Goal: Task Accomplishment & Management: Use online tool/utility

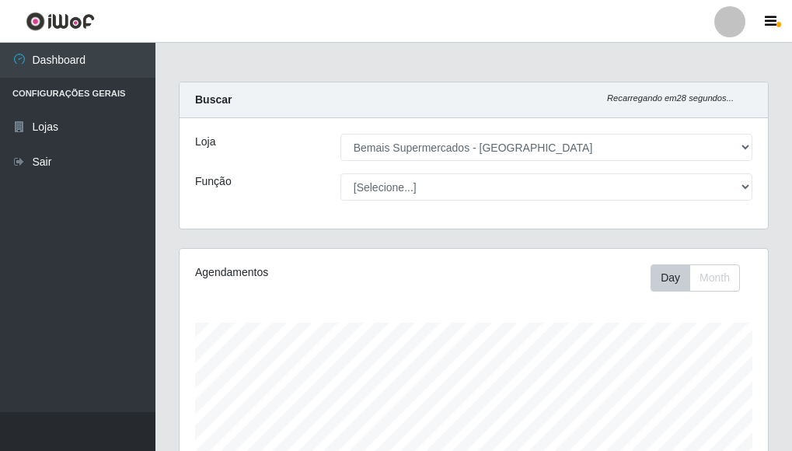
select select "249"
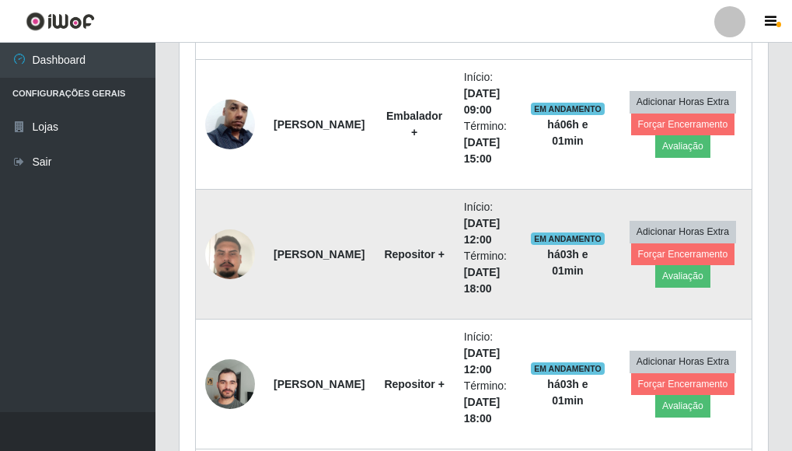
scroll to position [980, 0]
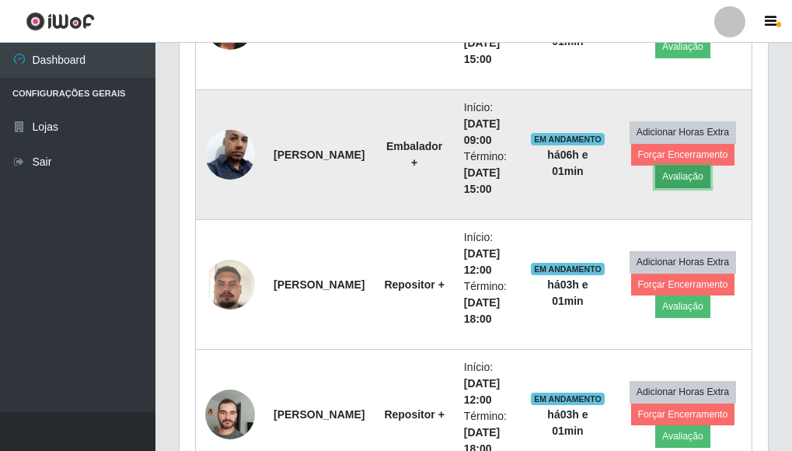
click at [684, 182] on button "Avaliação" at bounding box center [682, 176] width 55 height 22
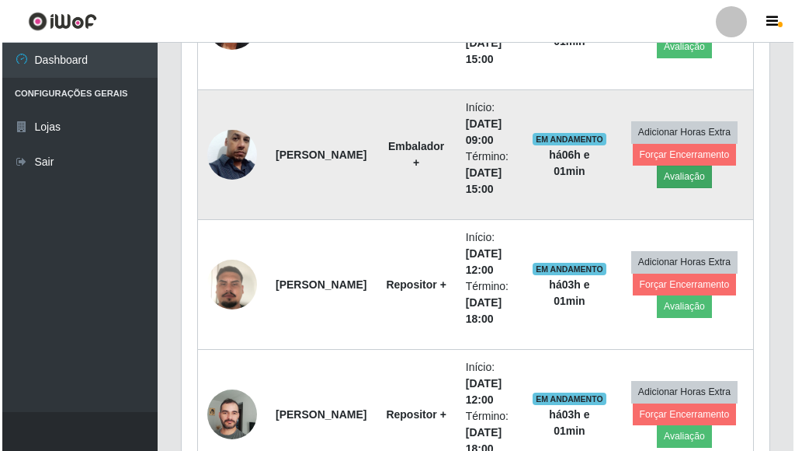
scroll to position [322, 579]
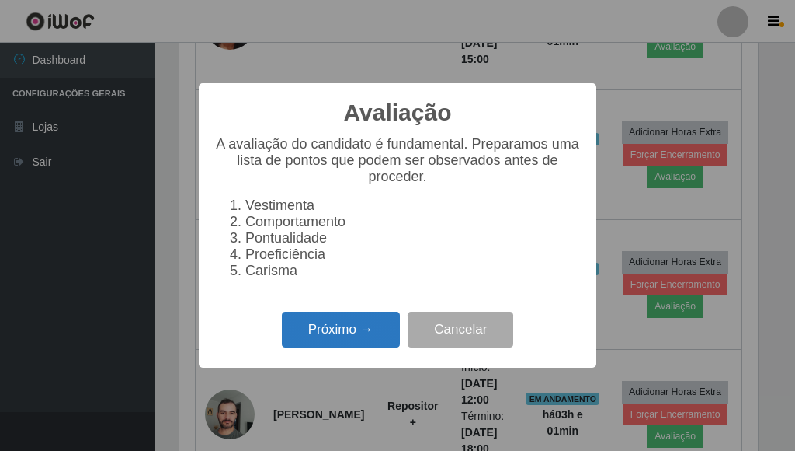
click at [366, 348] on button "Próximo →" at bounding box center [341, 330] width 118 height 37
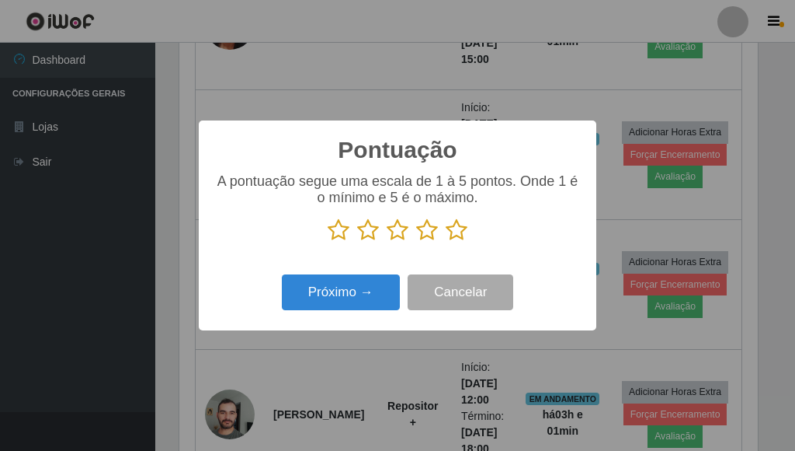
scroll to position [776499, 776243]
click at [453, 234] on icon at bounding box center [457, 229] width 22 height 23
click at [446, 242] on input "radio" at bounding box center [446, 242] width 0 height 0
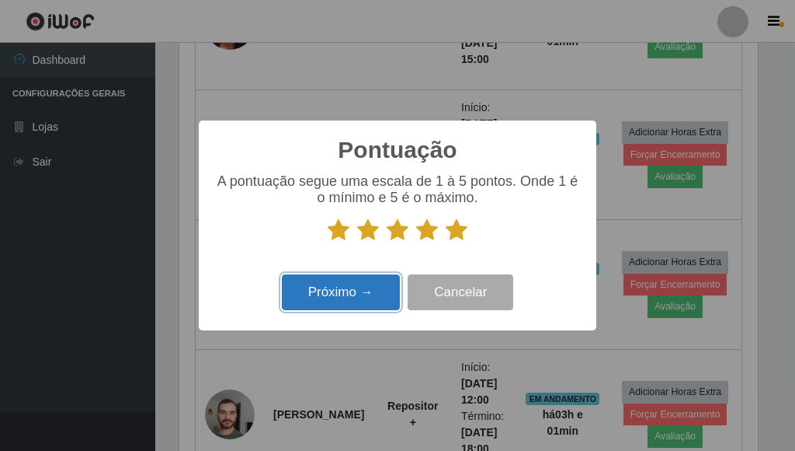
drag, startPoint x: 384, startPoint y: 283, endPoint x: 374, endPoint y: 287, distance: 10.1
click at [374, 287] on button "Próximo →" at bounding box center [341, 292] width 118 height 37
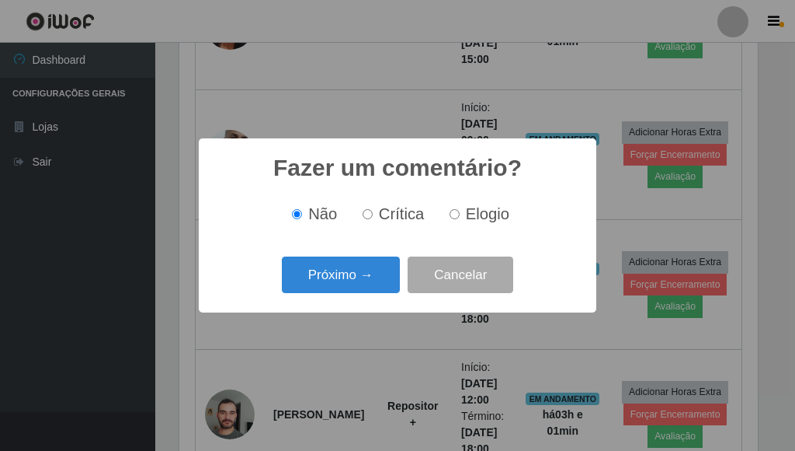
click at [374, 287] on button "Próximo →" at bounding box center [341, 274] width 118 height 37
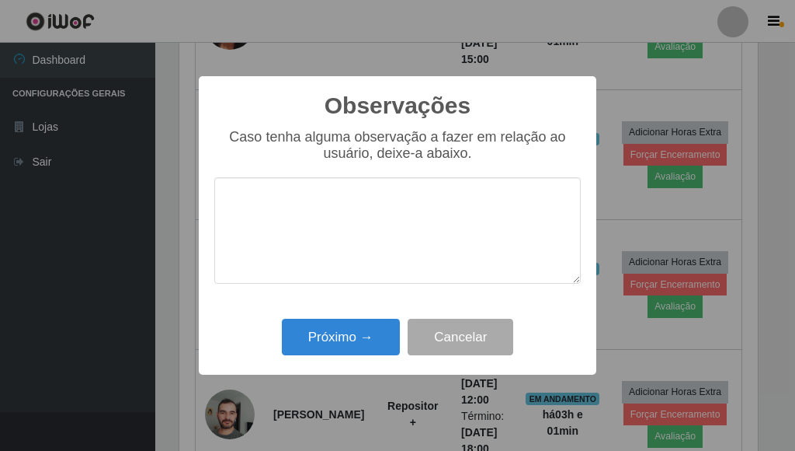
click at [370, 276] on textarea at bounding box center [397, 230] width 367 height 106
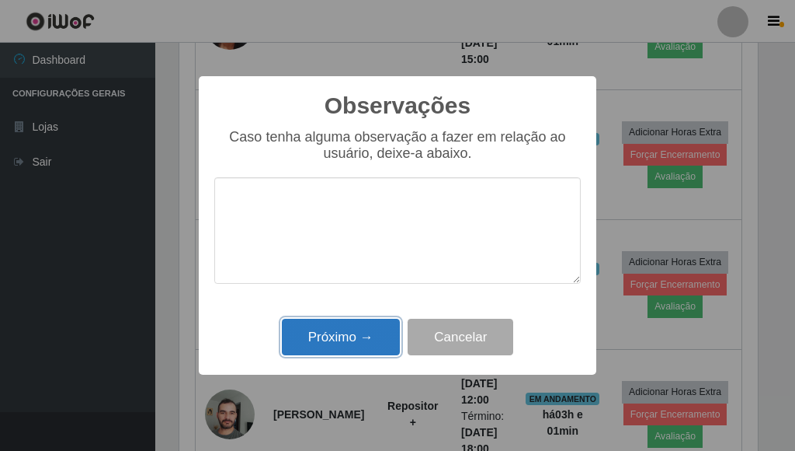
click at [356, 335] on button "Próximo →" at bounding box center [341, 336] width 118 height 37
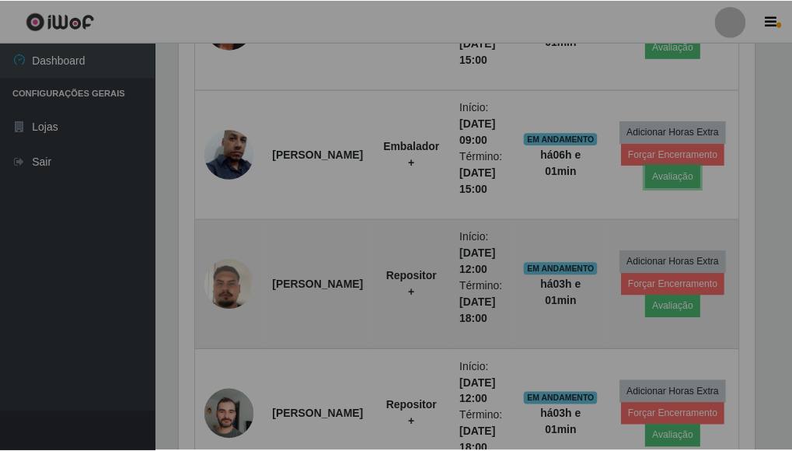
scroll to position [322, 588]
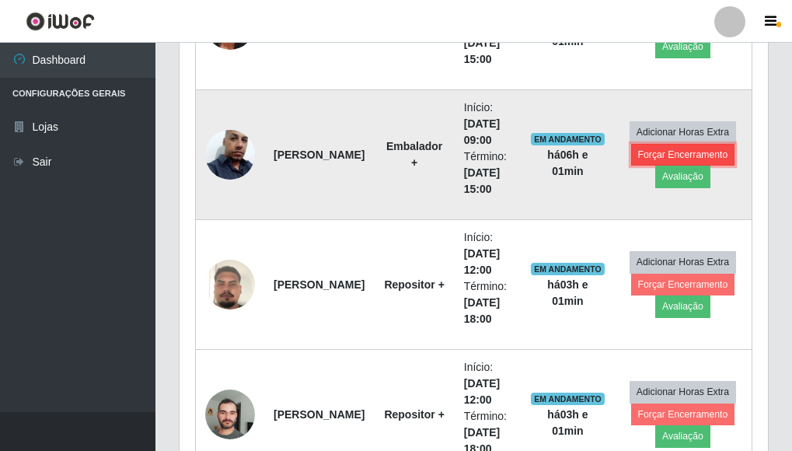
click at [649, 150] on button "Forçar Encerramento" at bounding box center [683, 155] width 104 height 22
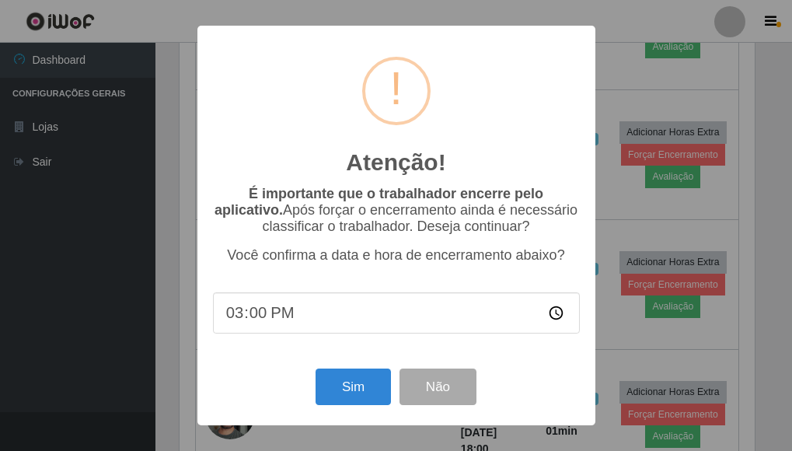
scroll to position [322, 579]
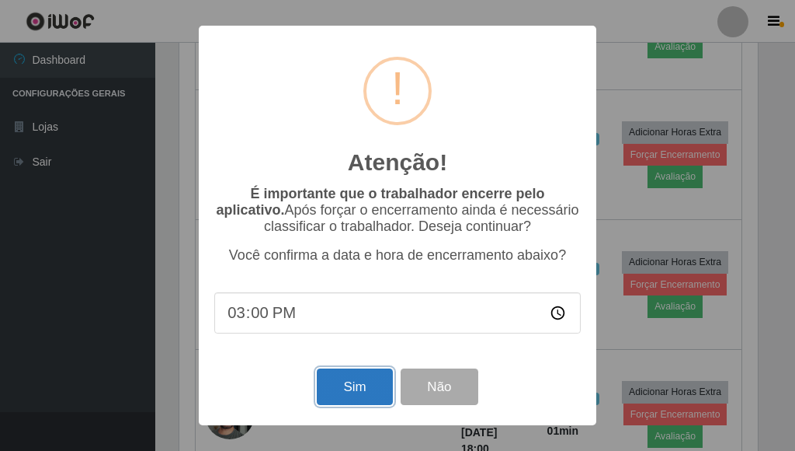
click at [352, 388] on button "Sim" at bounding box center [354, 386] width 75 height 37
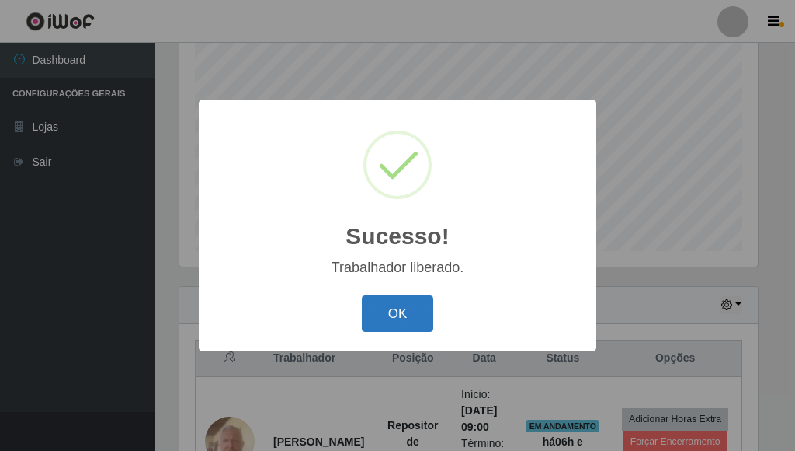
click at [402, 318] on button "OK" at bounding box center [398, 313] width 72 height 37
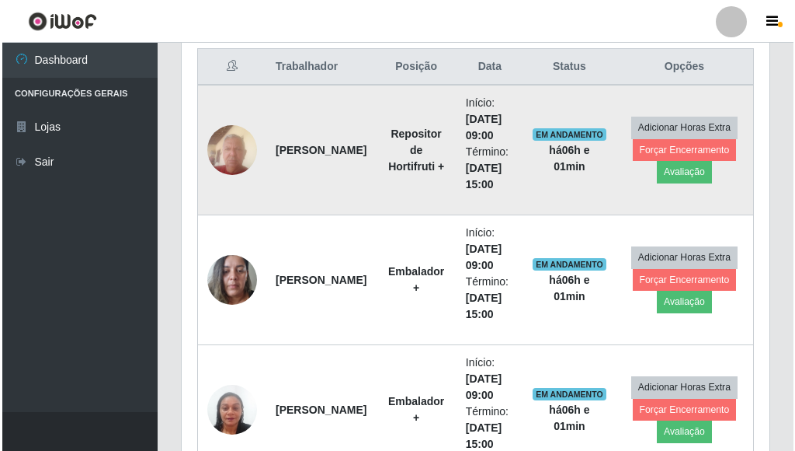
scroll to position [615, 0]
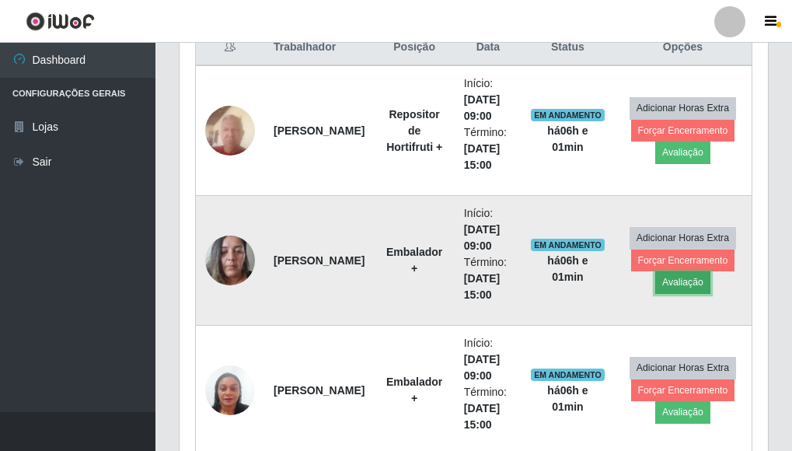
click at [669, 284] on button "Avaliação" at bounding box center [682, 282] width 55 height 22
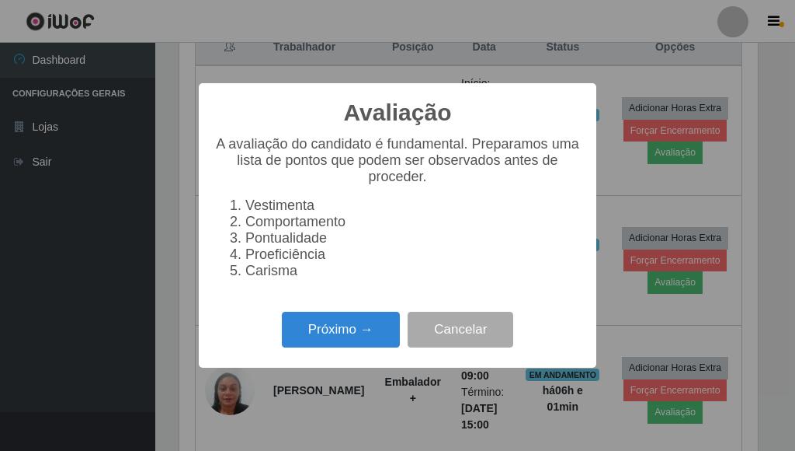
scroll to position [322, 579]
click at [340, 339] on button "Próximo →" at bounding box center [341, 330] width 118 height 37
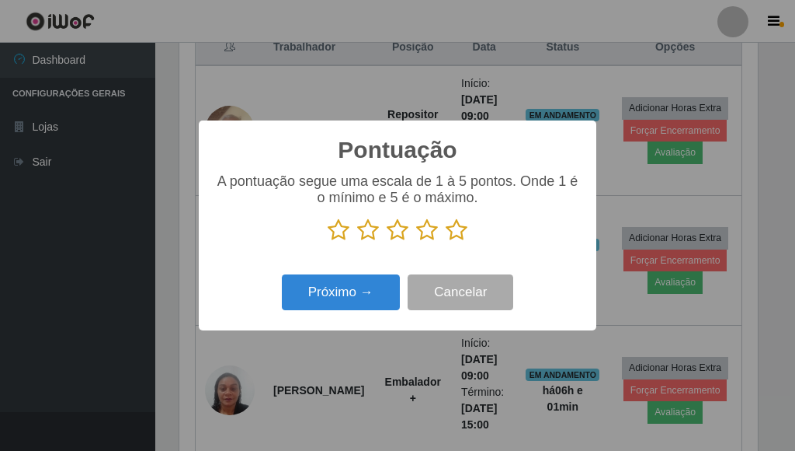
drag, startPoint x: 463, startPoint y: 226, endPoint x: 441, endPoint y: 237, distance: 24.3
click at [462, 228] on icon at bounding box center [457, 229] width 22 height 23
click at [446, 242] on input "radio" at bounding box center [446, 242] width 0 height 0
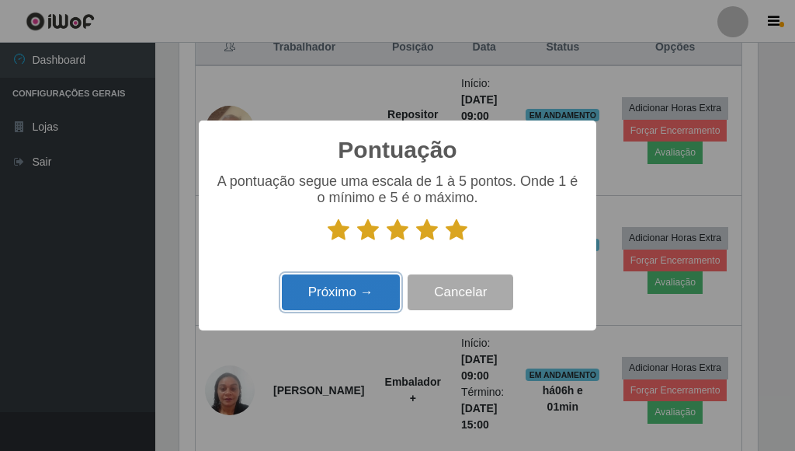
click at [329, 298] on button "Próximo →" at bounding box center [341, 292] width 118 height 37
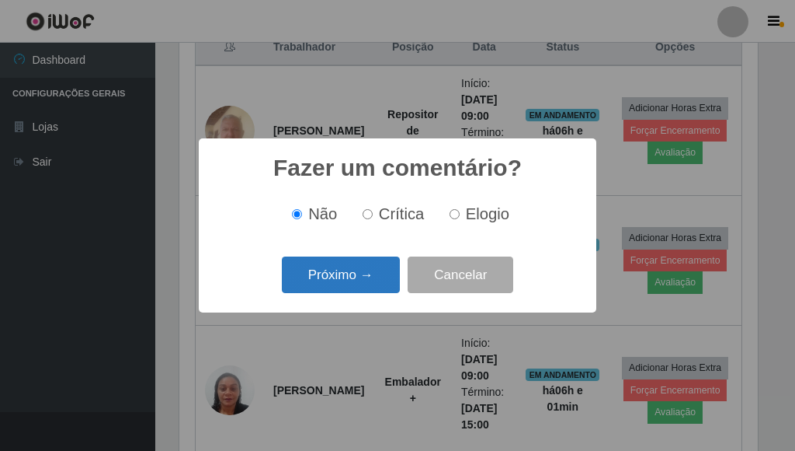
click at [338, 280] on button "Próximo →" at bounding box center [341, 274] width 118 height 37
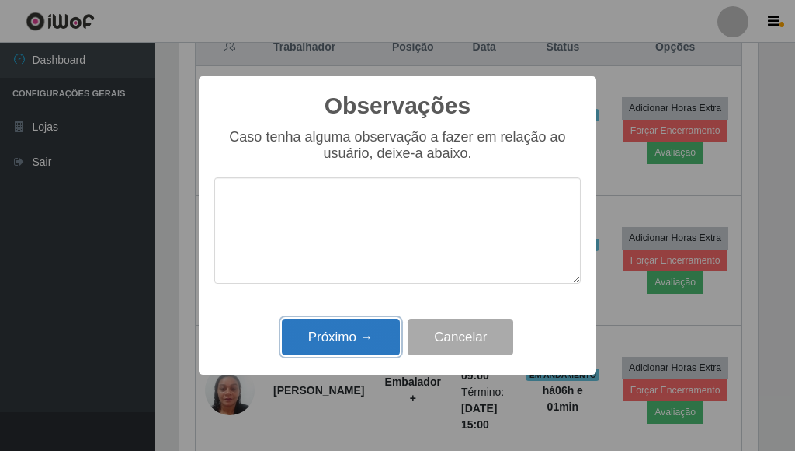
click at [331, 342] on button "Próximo →" at bounding box center [341, 336] width 118 height 37
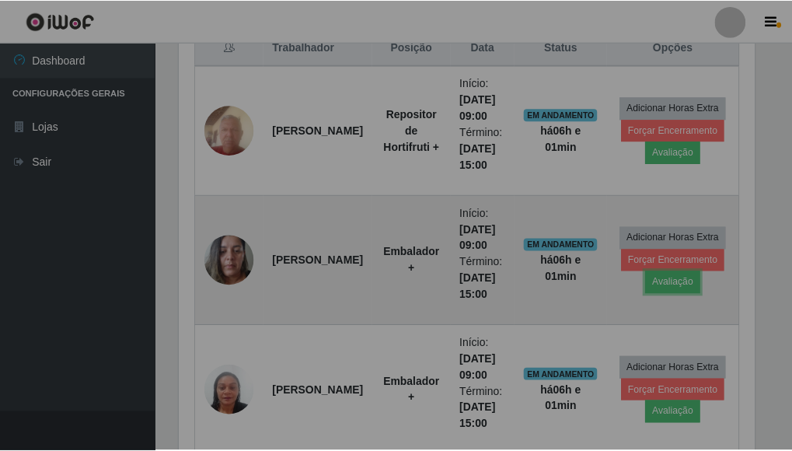
scroll to position [322, 588]
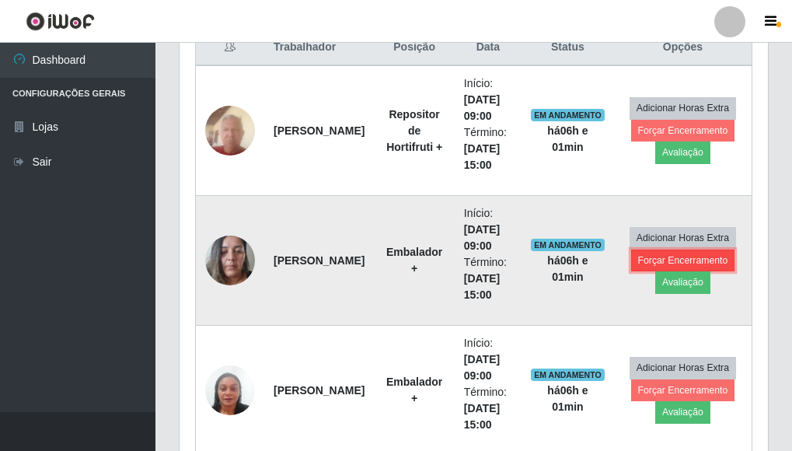
click at [646, 259] on button "Forçar Encerramento" at bounding box center [683, 260] width 104 height 22
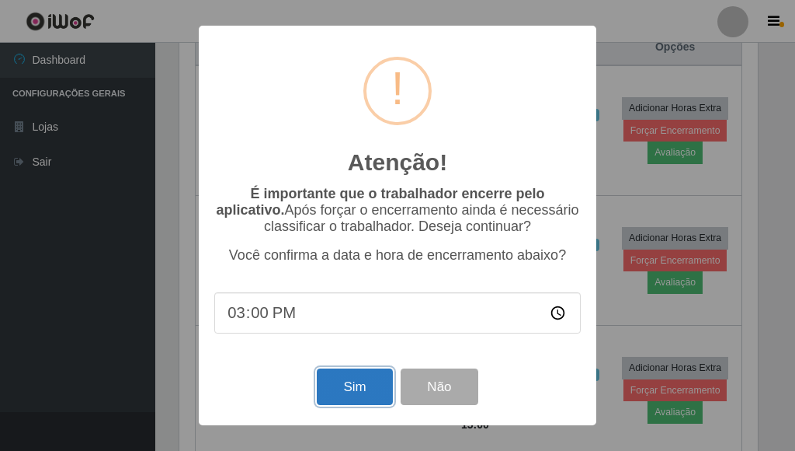
click at [360, 382] on button "Sim" at bounding box center [354, 386] width 75 height 37
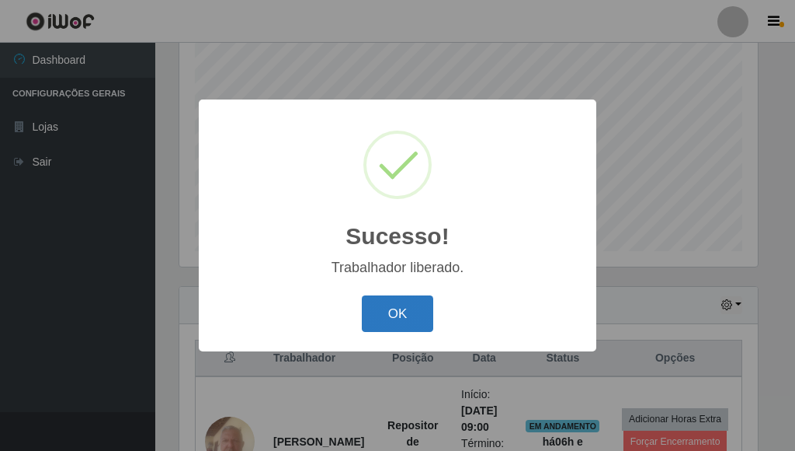
click at [396, 316] on button "OK" at bounding box center [398, 313] width 72 height 37
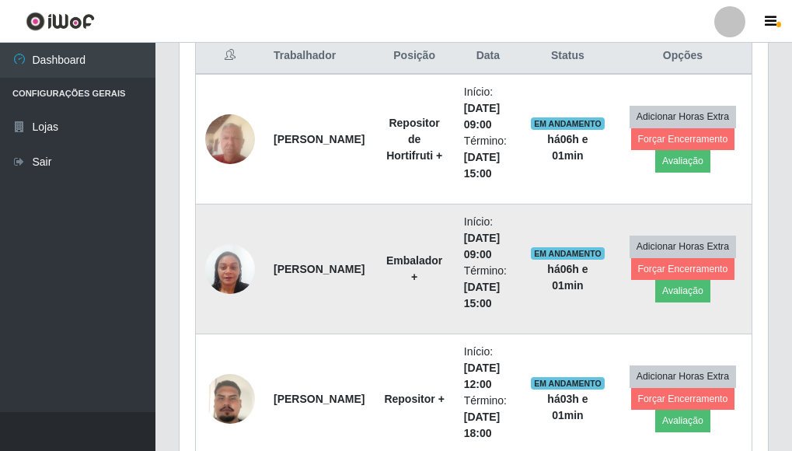
scroll to position [0, 0]
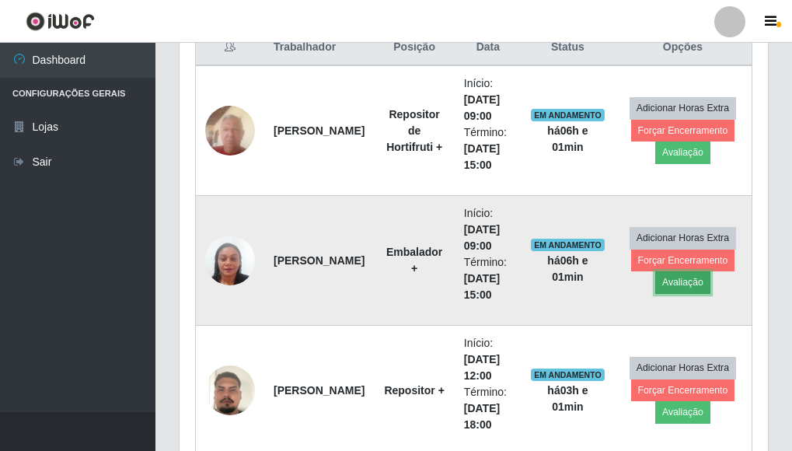
click at [667, 279] on button "Avaliação" at bounding box center [682, 282] width 55 height 22
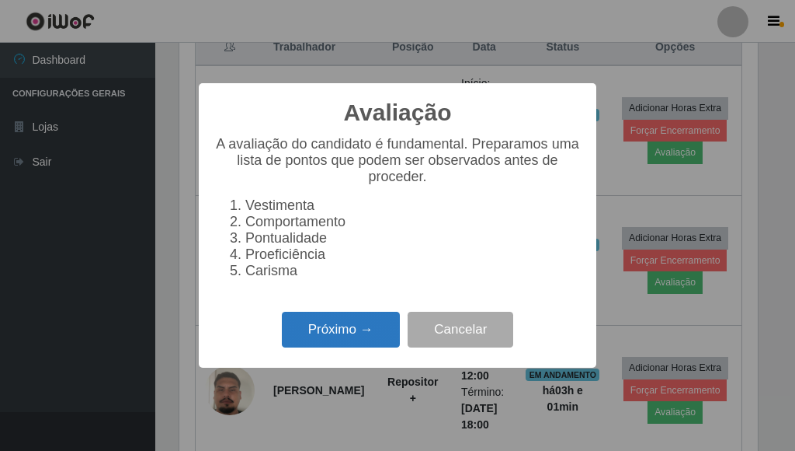
click at [351, 327] on button "Próximo →" at bounding box center [341, 330] width 118 height 37
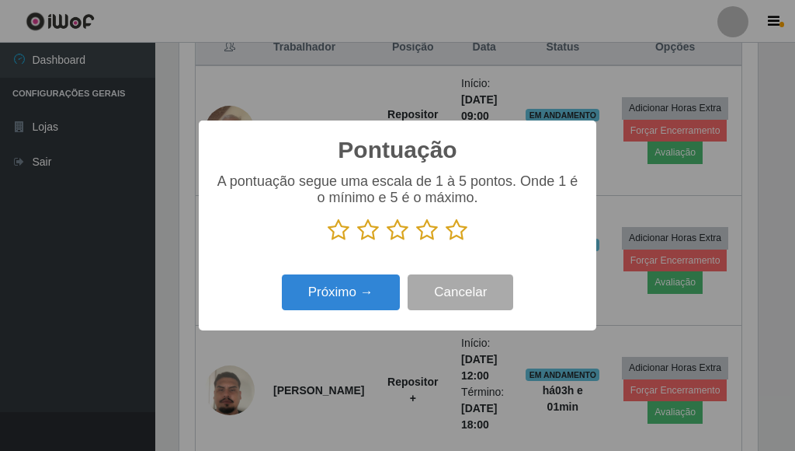
click at [457, 239] on icon at bounding box center [457, 229] width 22 height 23
click at [446, 242] on input "radio" at bounding box center [446, 242] width 0 height 0
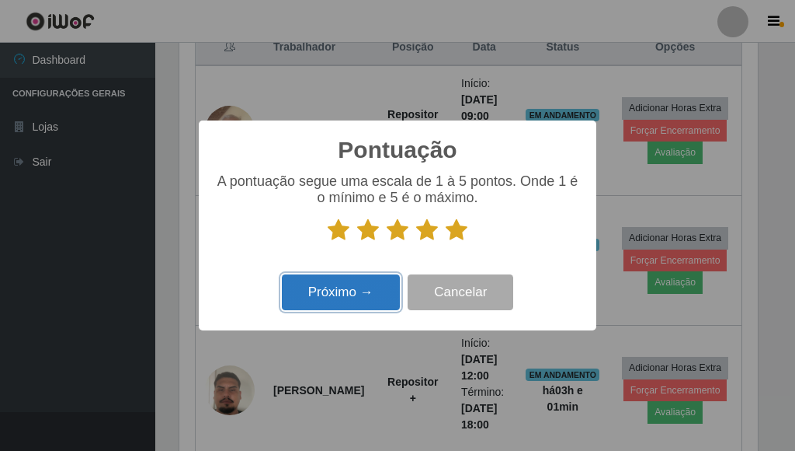
click at [346, 309] on button "Próximo →" at bounding box center [341, 292] width 118 height 37
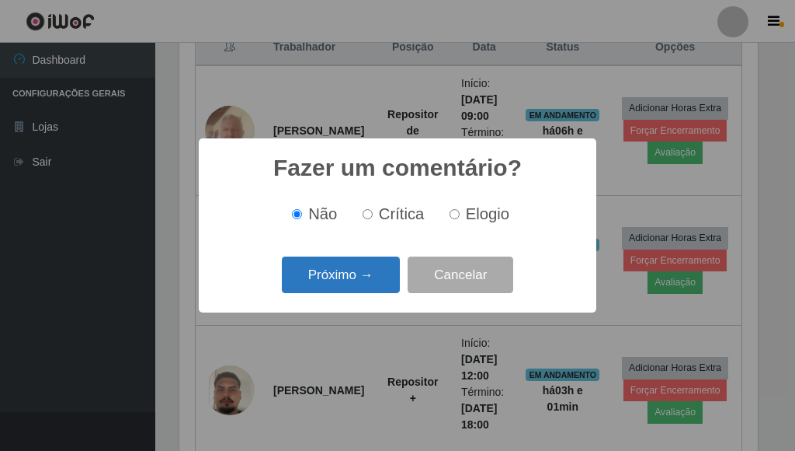
click at [343, 292] on button "Próximo →" at bounding box center [341, 274] width 118 height 37
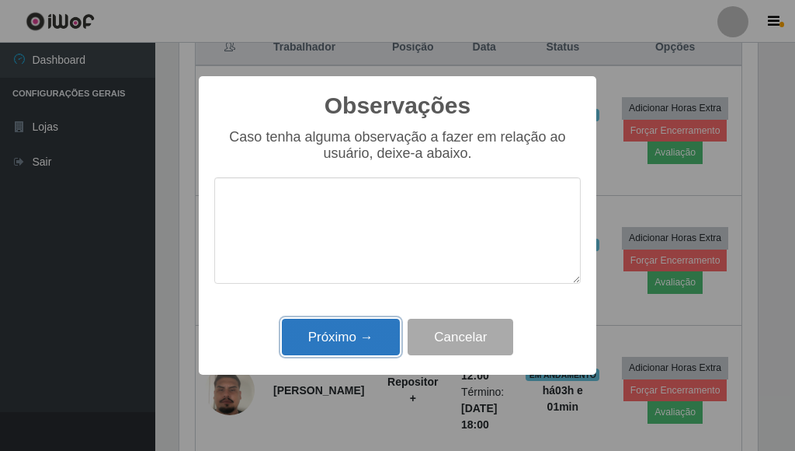
click at [322, 347] on button "Próximo →" at bounding box center [341, 336] width 118 height 37
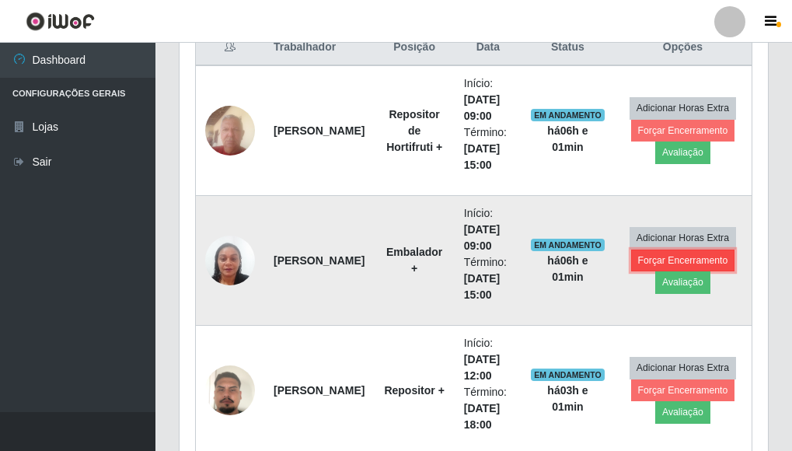
click at [643, 259] on button "Forçar Encerramento" at bounding box center [683, 260] width 104 height 22
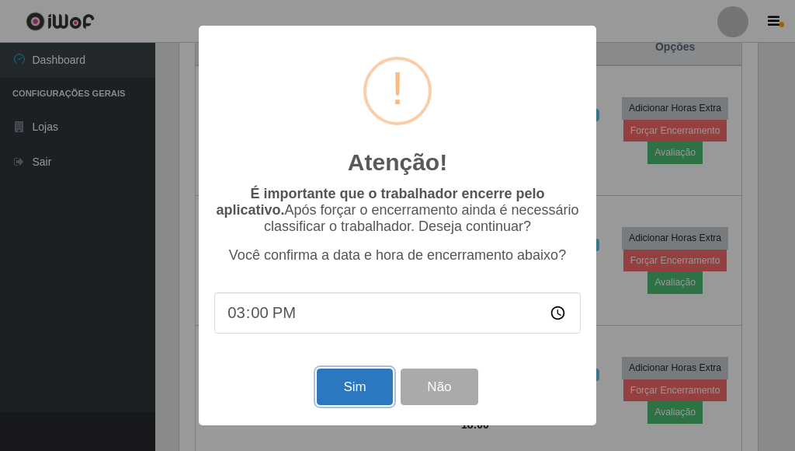
click at [358, 395] on button "Sim" at bounding box center [354, 386] width 75 height 37
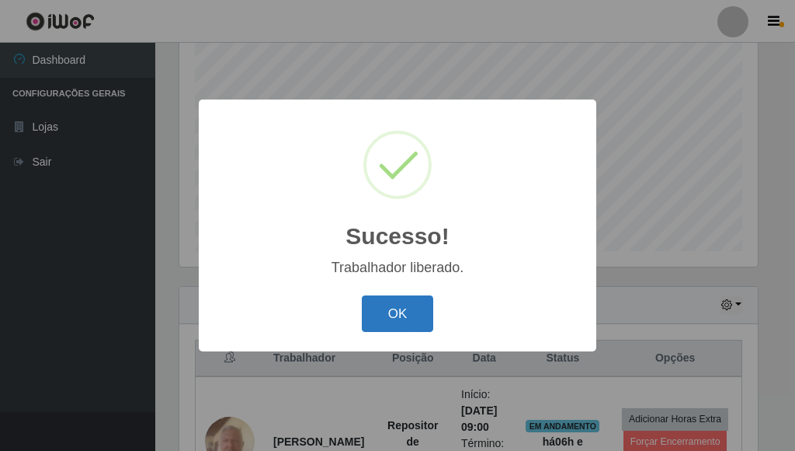
click at [406, 313] on button "OK" at bounding box center [398, 313] width 72 height 37
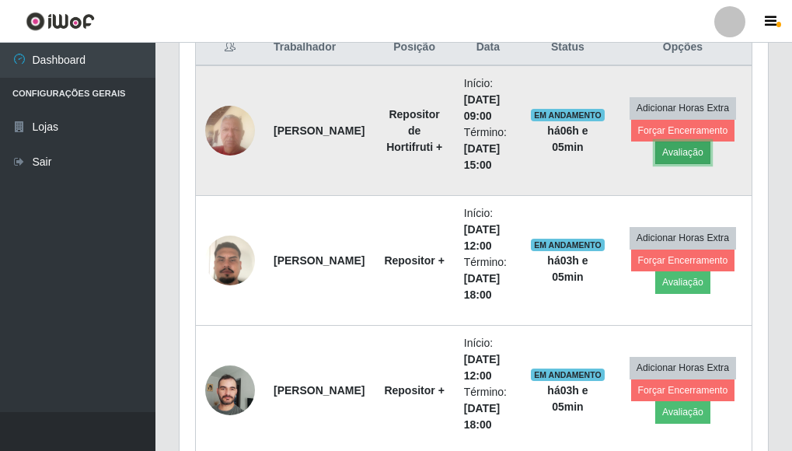
click at [683, 157] on button "Avaliação" at bounding box center [682, 152] width 55 height 22
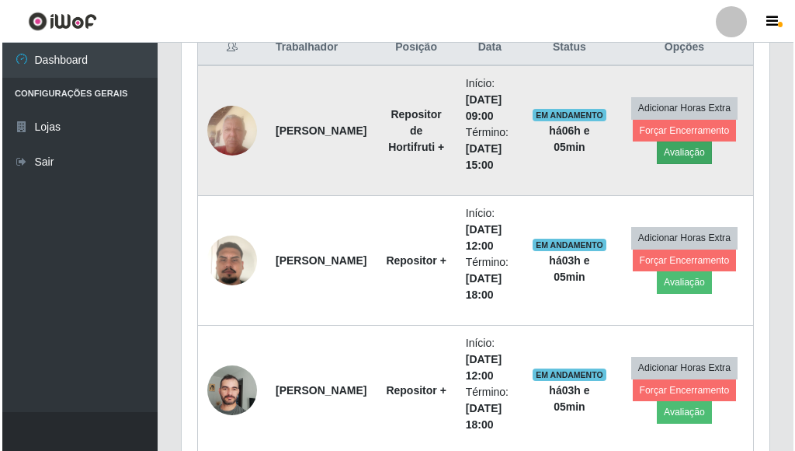
scroll to position [322, 579]
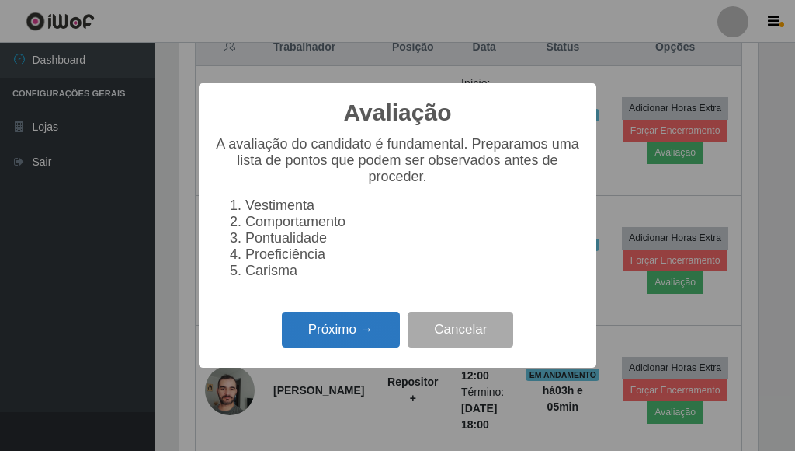
click at [344, 334] on button "Próximo →" at bounding box center [341, 330] width 118 height 37
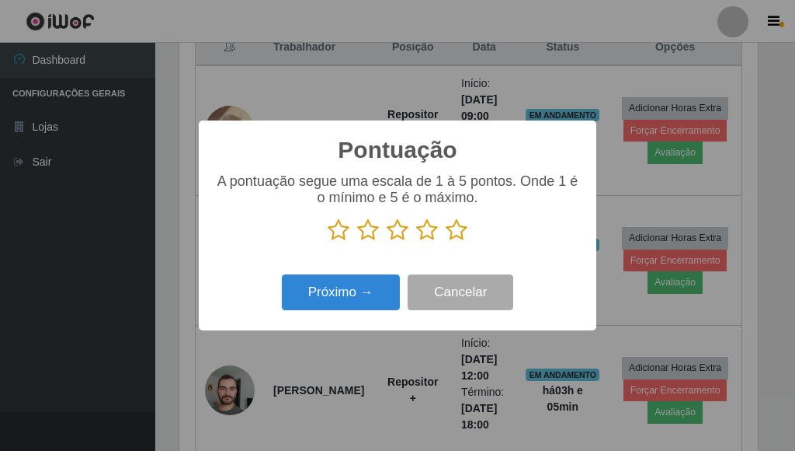
click at [461, 232] on icon at bounding box center [457, 229] width 22 height 23
click at [446, 242] on input "radio" at bounding box center [446, 242] width 0 height 0
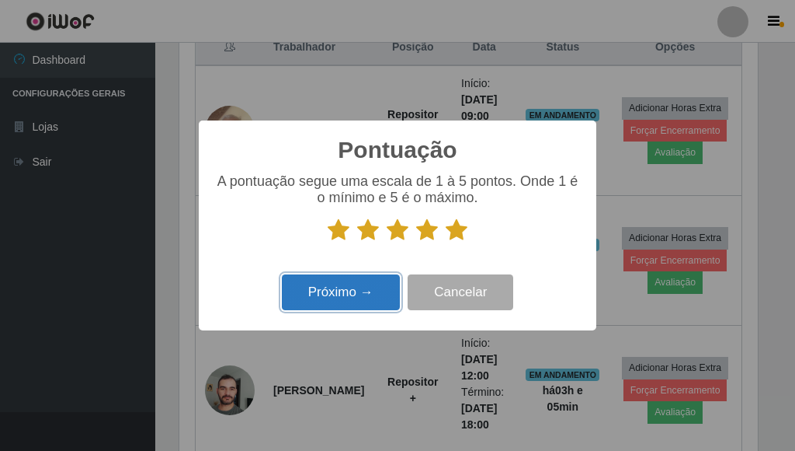
click at [372, 293] on button "Próximo →" at bounding box center [341, 292] width 118 height 37
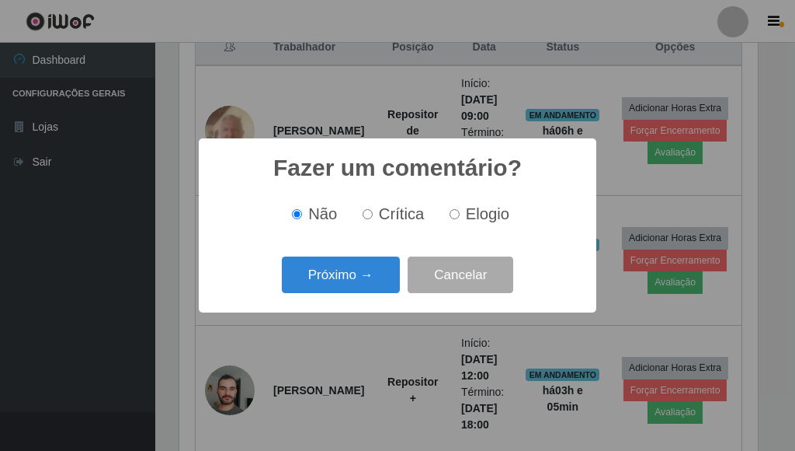
click at [357, 293] on button "Próximo →" at bounding box center [341, 274] width 118 height 37
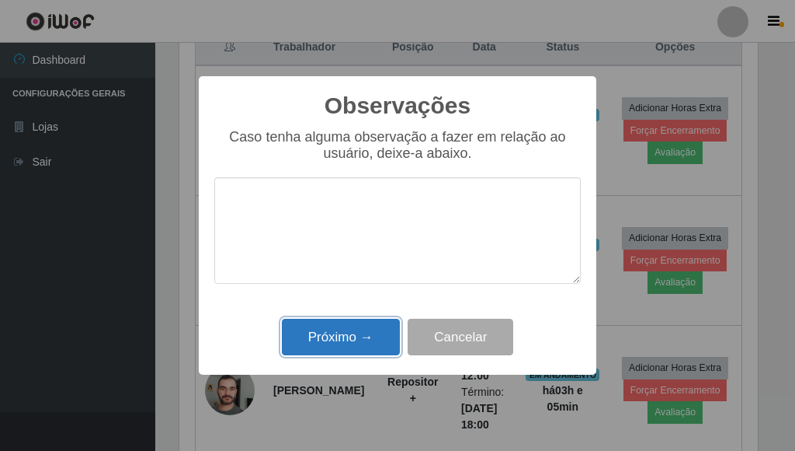
click at [348, 341] on button "Próximo →" at bounding box center [341, 336] width 118 height 37
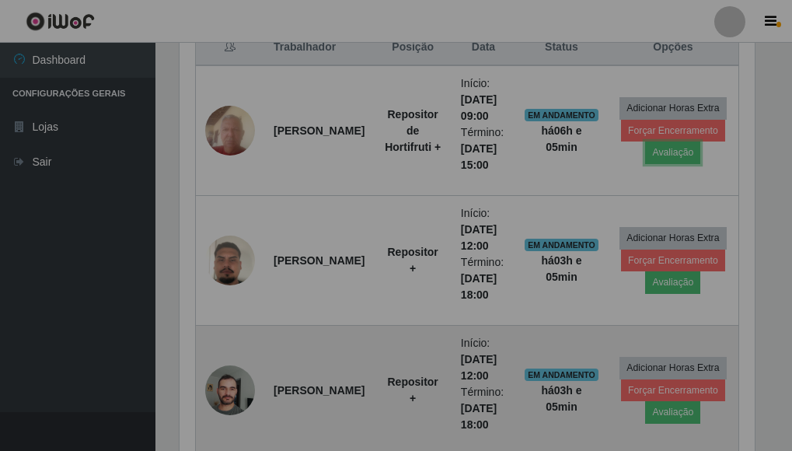
scroll to position [322, 588]
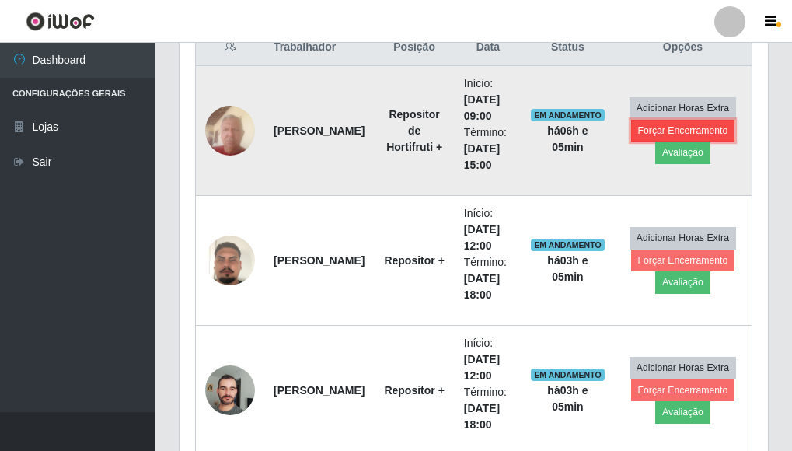
click at [676, 130] on button "Forçar Encerramento" at bounding box center [683, 131] width 104 height 22
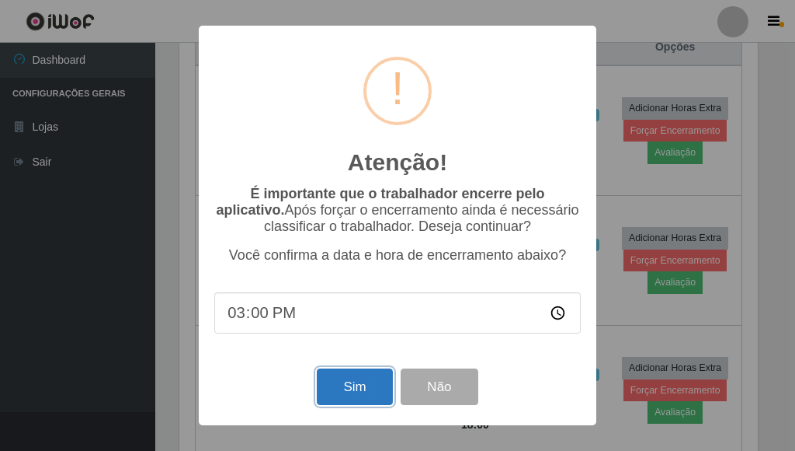
click at [355, 396] on button "Sim" at bounding box center [354, 386] width 75 height 37
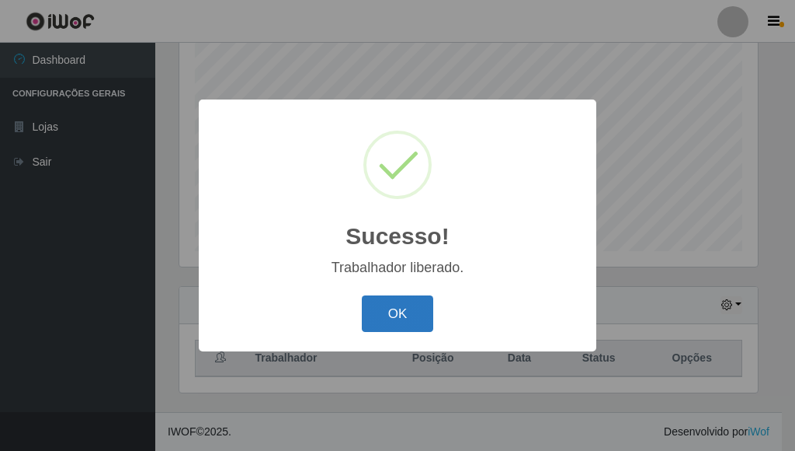
click at [402, 315] on button "OK" at bounding box center [398, 313] width 72 height 37
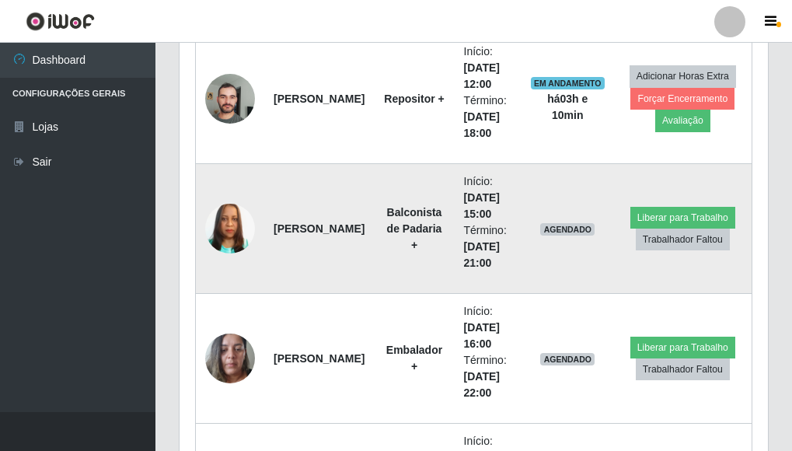
scroll to position [848, 0]
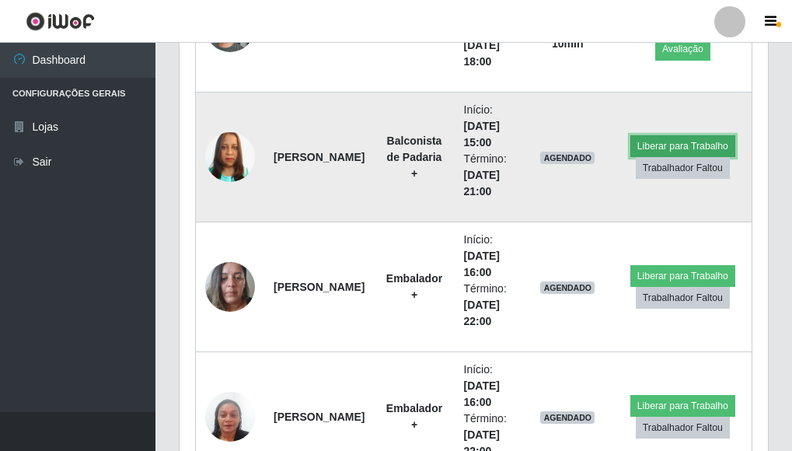
click at [668, 138] on button "Liberar para Trabalho" at bounding box center [682, 146] width 105 height 22
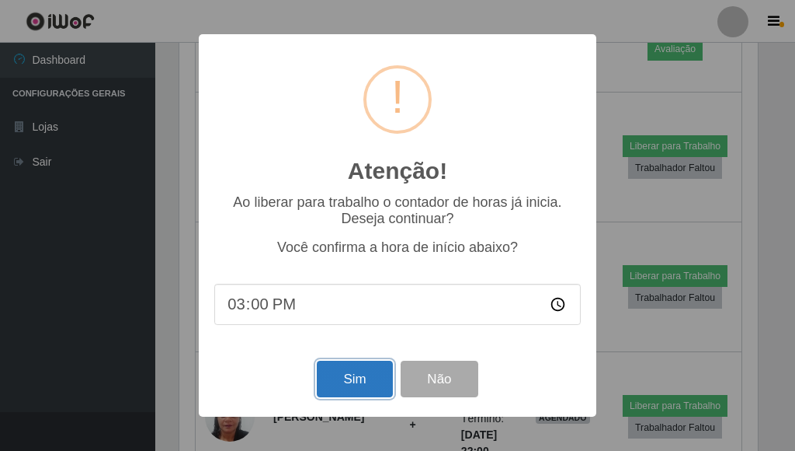
click at [364, 385] on button "Sim" at bounding box center [354, 378] width 75 height 37
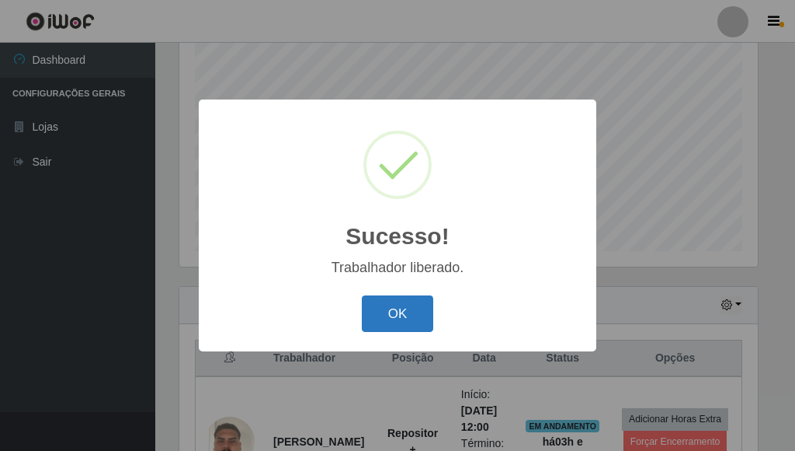
click at [385, 305] on button "OK" at bounding box center [398, 313] width 72 height 37
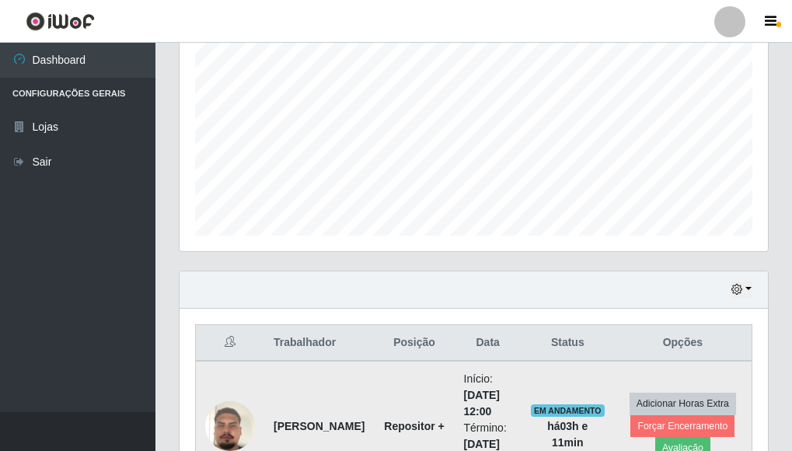
scroll to position [461, 0]
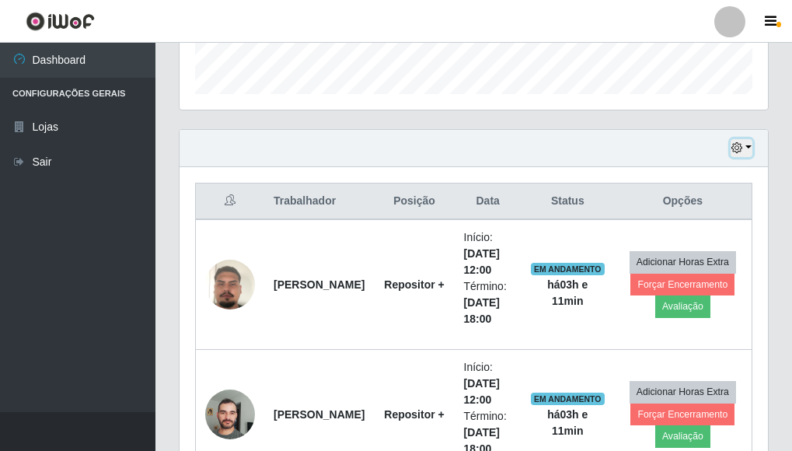
click at [749, 148] on button "button" at bounding box center [741, 148] width 22 height 18
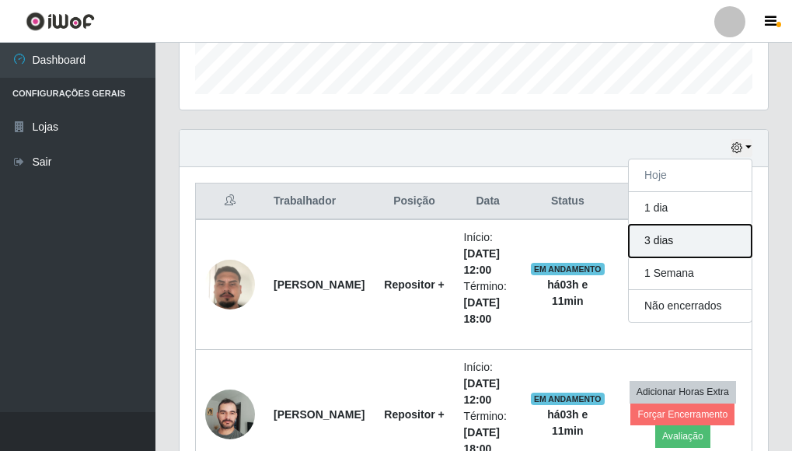
click at [666, 238] on button "3 dias" at bounding box center [689, 241] width 123 height 33
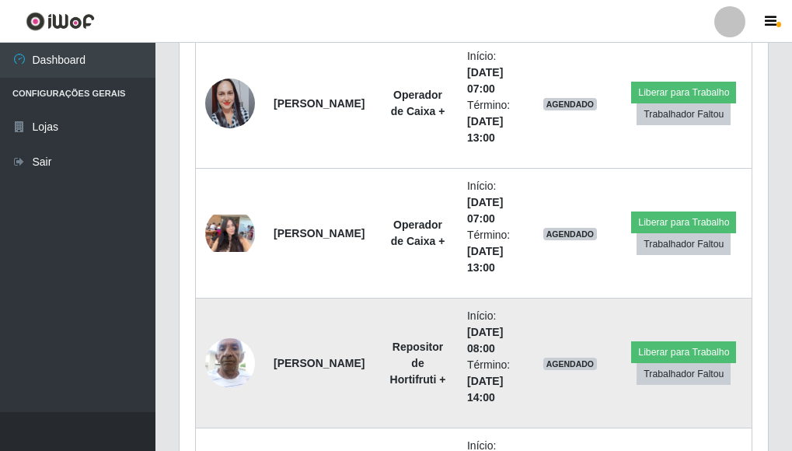
scroll to position [1549, 0]
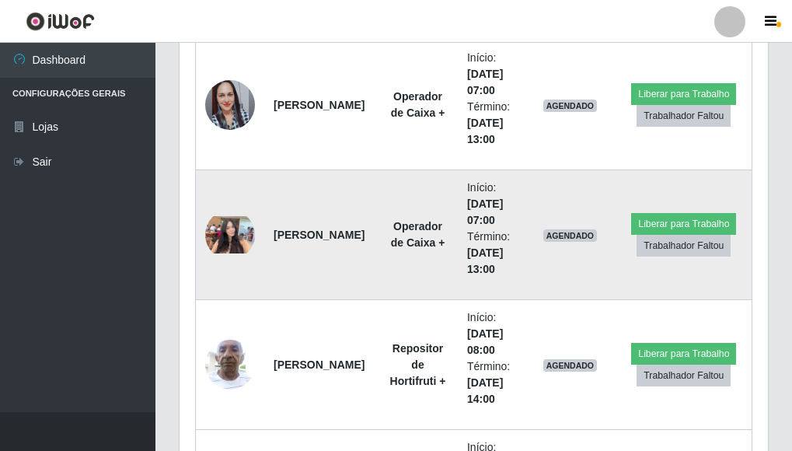
click at [239, 222] on img at bounding box center [230, 234] width 50 height 37
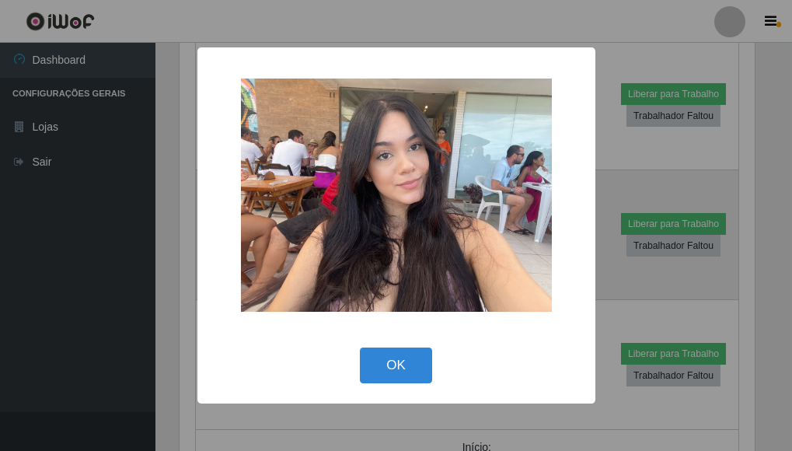
scroll to position [322, 579]
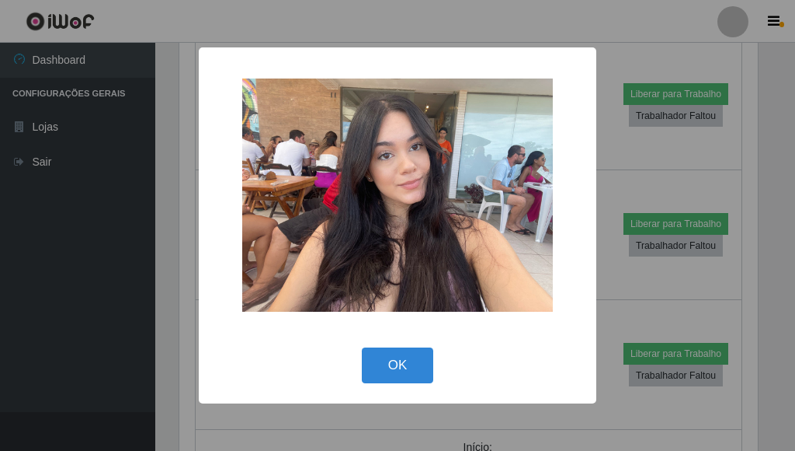
drag, startPoint x: 613, startPoint y: 154, endPoint x: 509, endPoint y: 154, distance: 104.1
click at [611, 154] on div "× OK Cancel" at bounding box center [397, 225] width 795 height 451
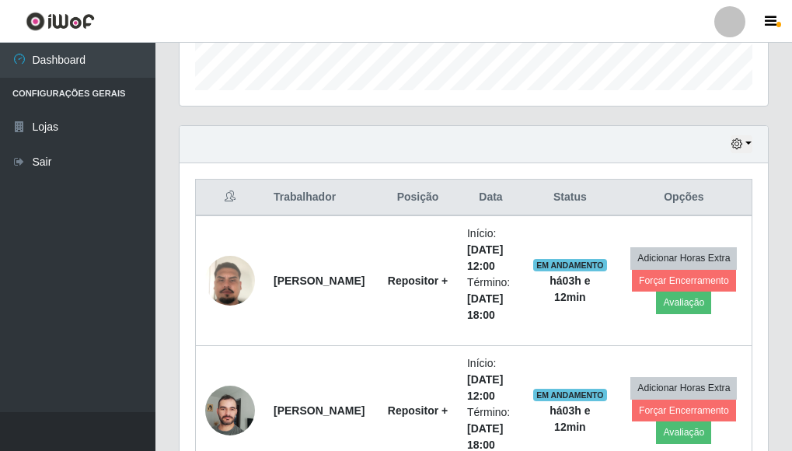
scroll to position [461, 0]
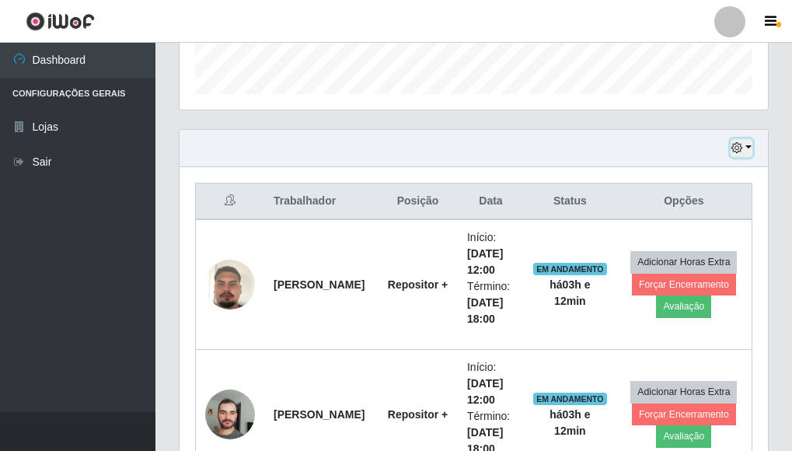
click at [751, 147] on button "button" at bounding box center [741, 148] width 22 height 18
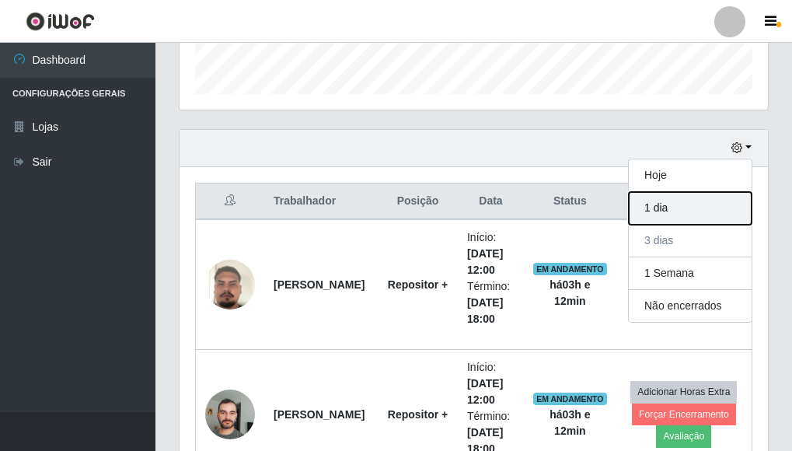
click at [661, 202] on button "1 dia" at bounding box center [689, 208] width 123 height 33
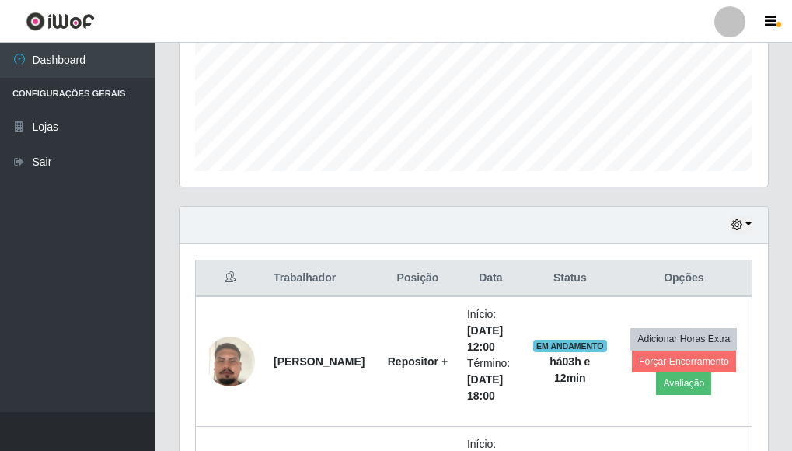
scroll to position [388, 0]
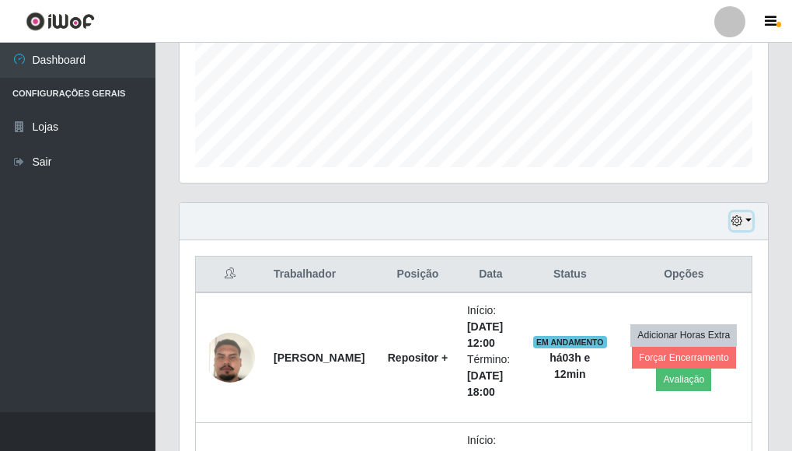
click at [748, 221] on button "button" at bounding box center [741, 221] width 22 height 18
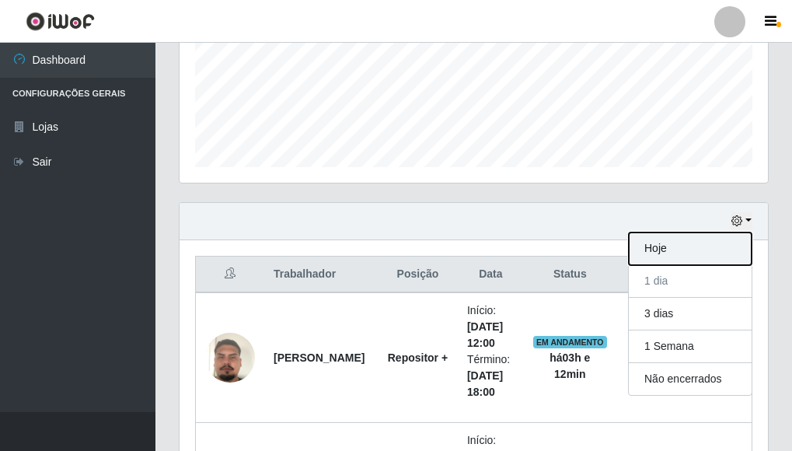
click at [670, 250] on button "Hoje" at bounding box center [689, 248] width 123 height 33
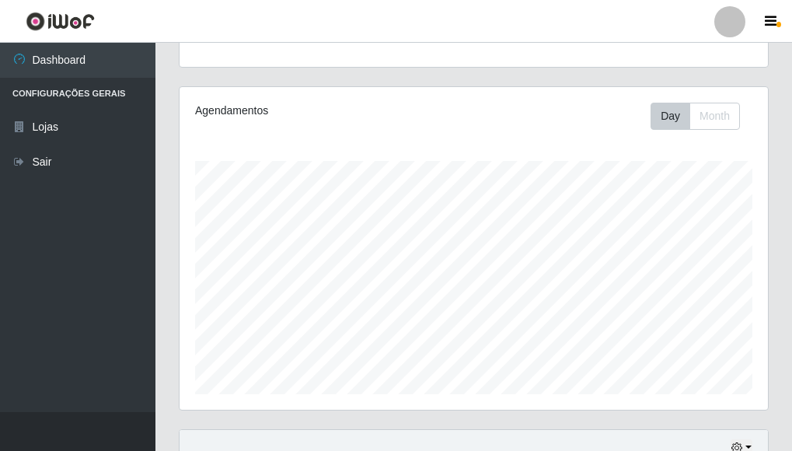
scroll to position [0, 0]
